Goal: Communication & Community: Connect with others

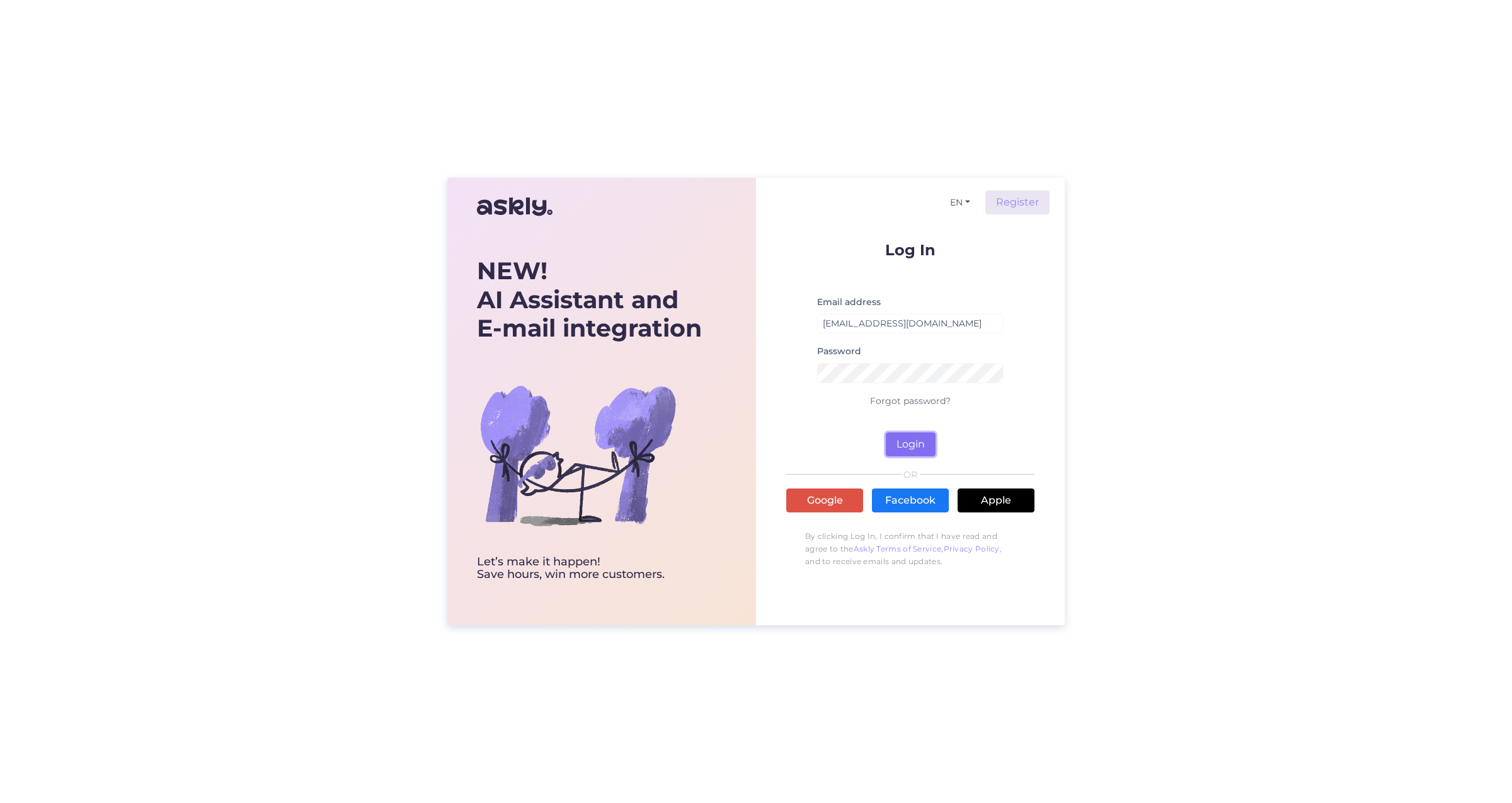
click at [914, 437] on button "Login" at bounding box center [911, 444] width 50 height 24
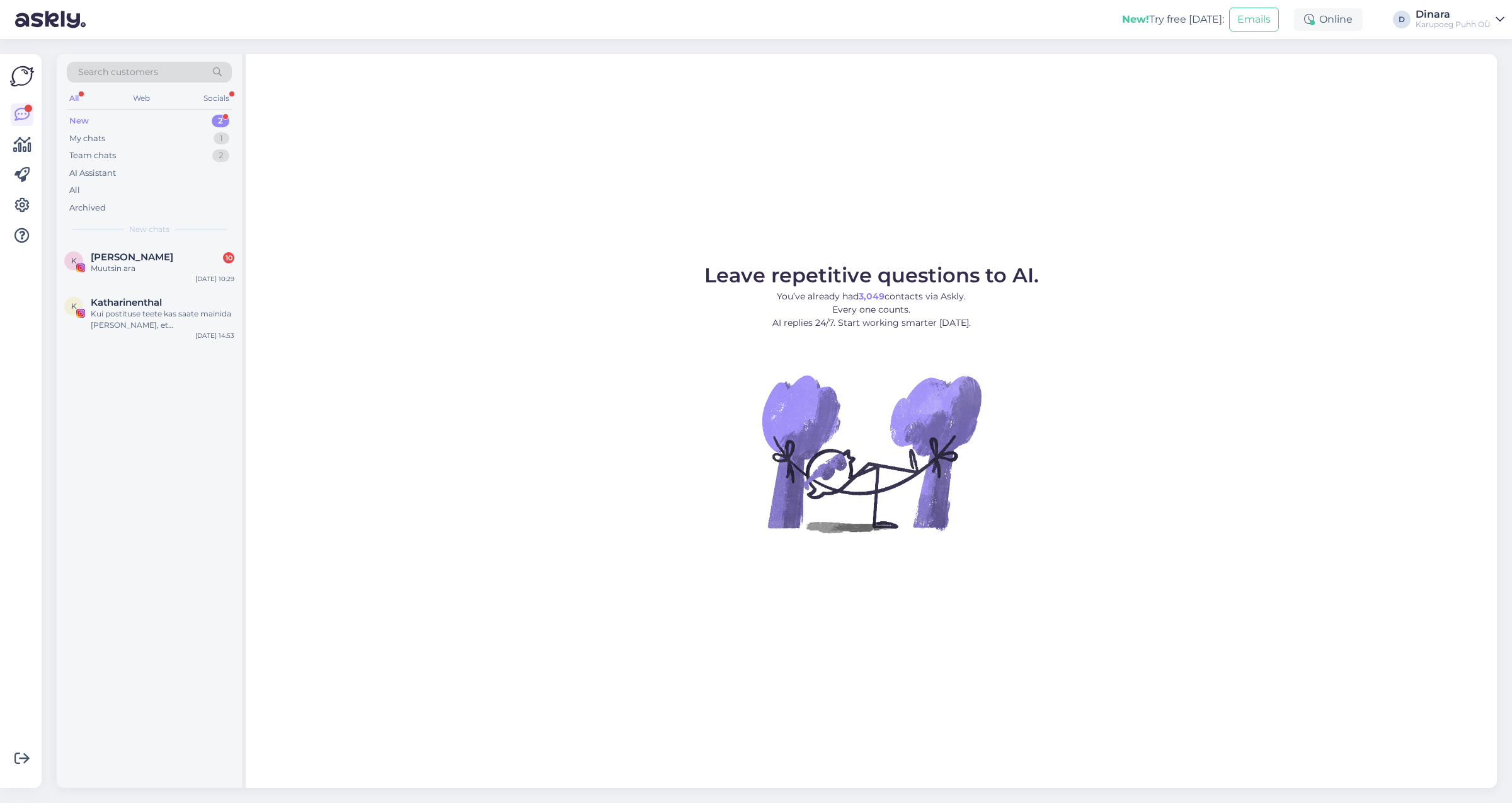
click at [161, 118] on div "New 2" at bounding box center [149, 121] width 165 height 18
click at [173, 268] on div "Muutsin ara" at bounding box center [163, 268] width 144 height 11
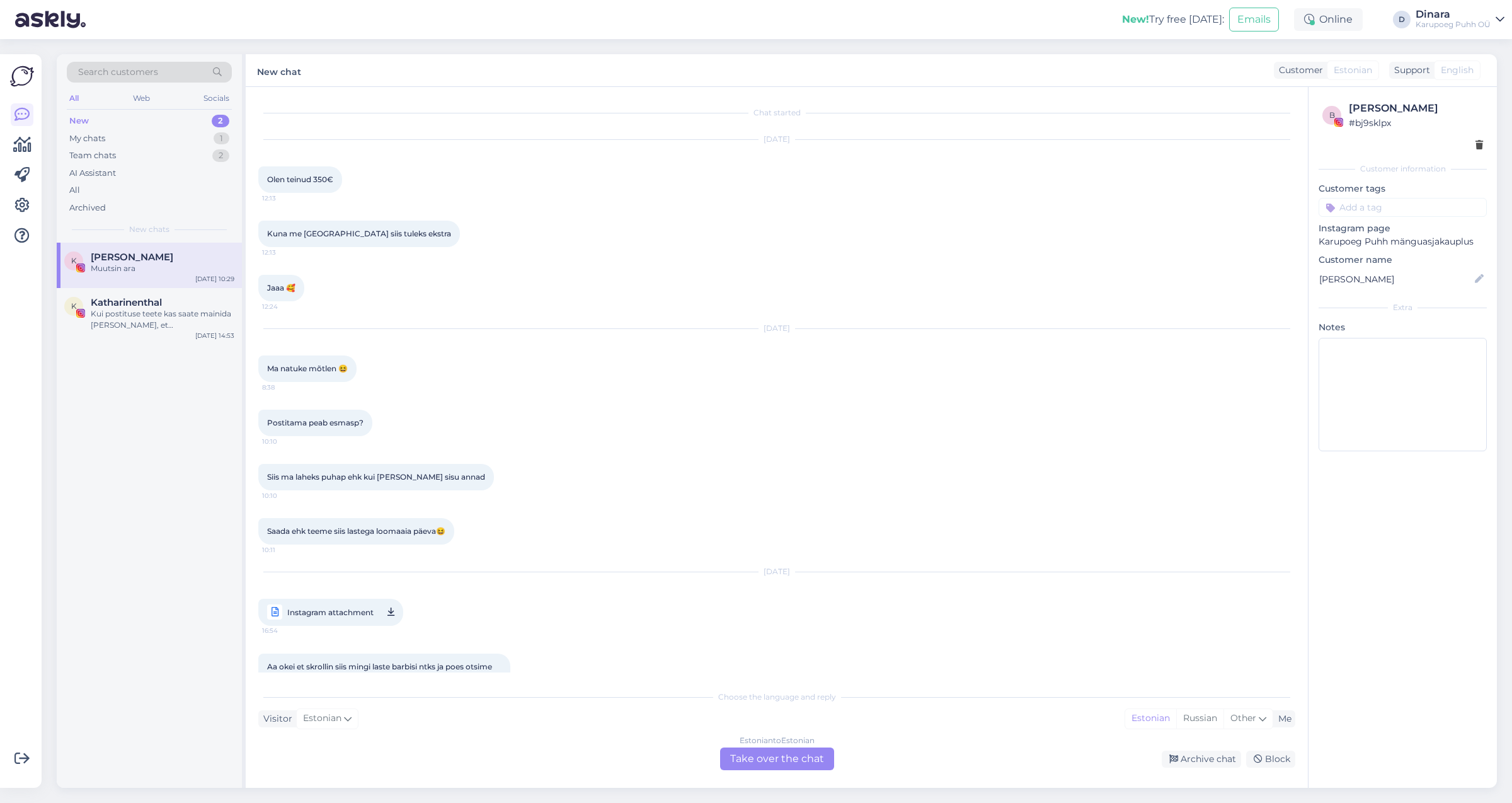
scroll to position [1274, 0]
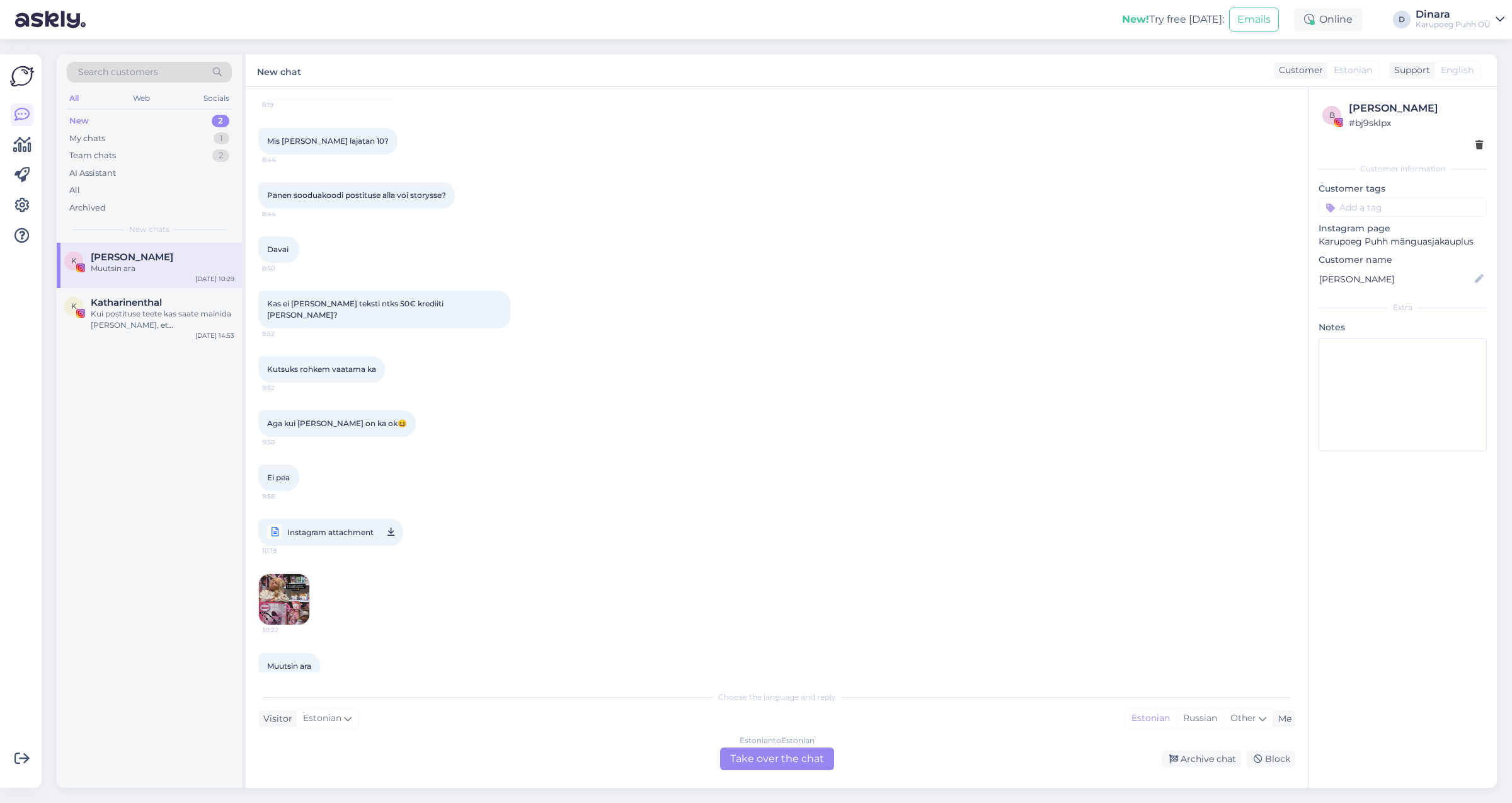
click at [277, 593] on img at bounding box center [284, 599] width 50 height 50
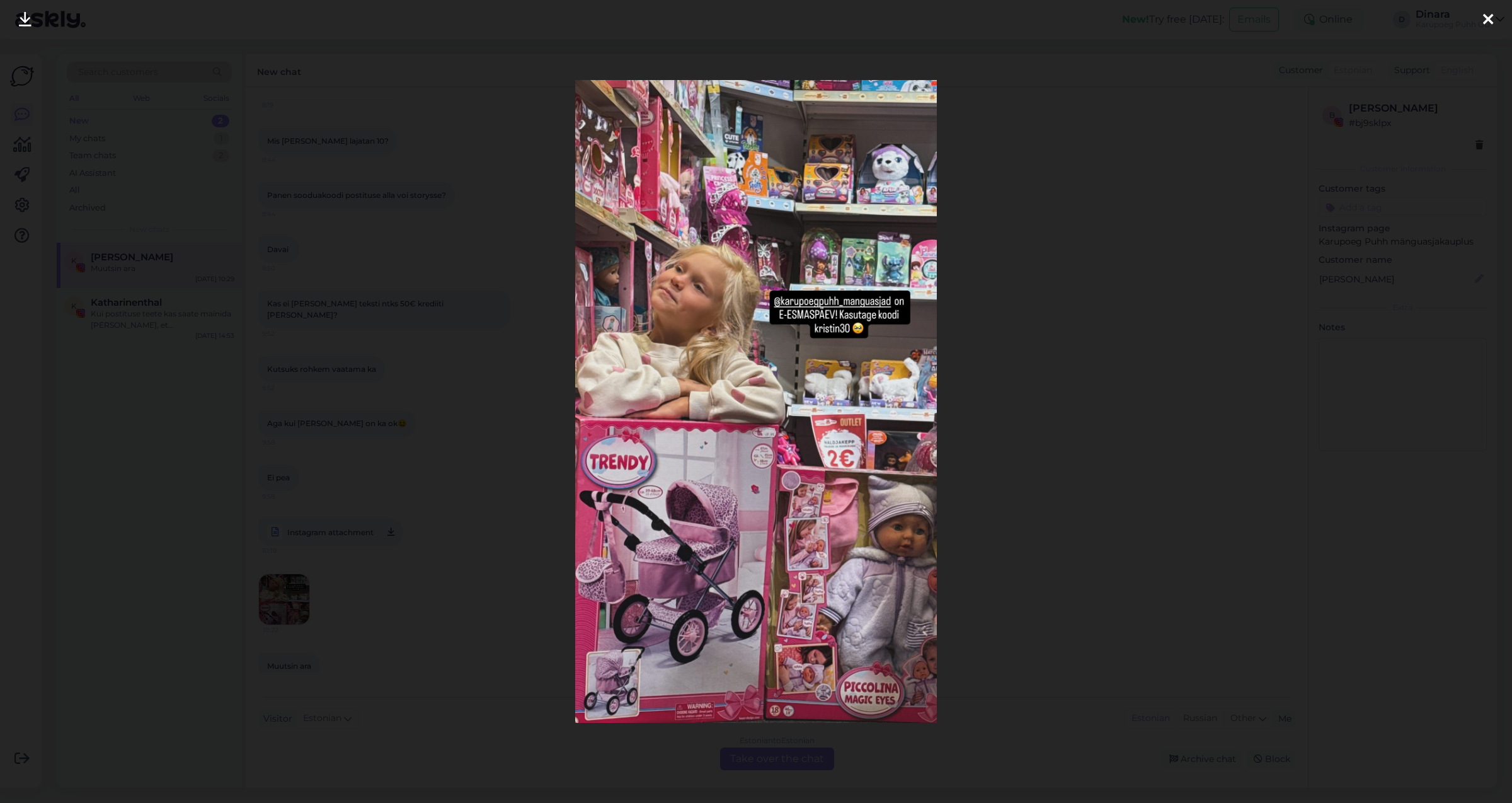
click at [1488, 22] on icon at bounding box center [1488, 20] width 10 height 16
